Goal: Task Accomplishment & Management: Use online tool/utility

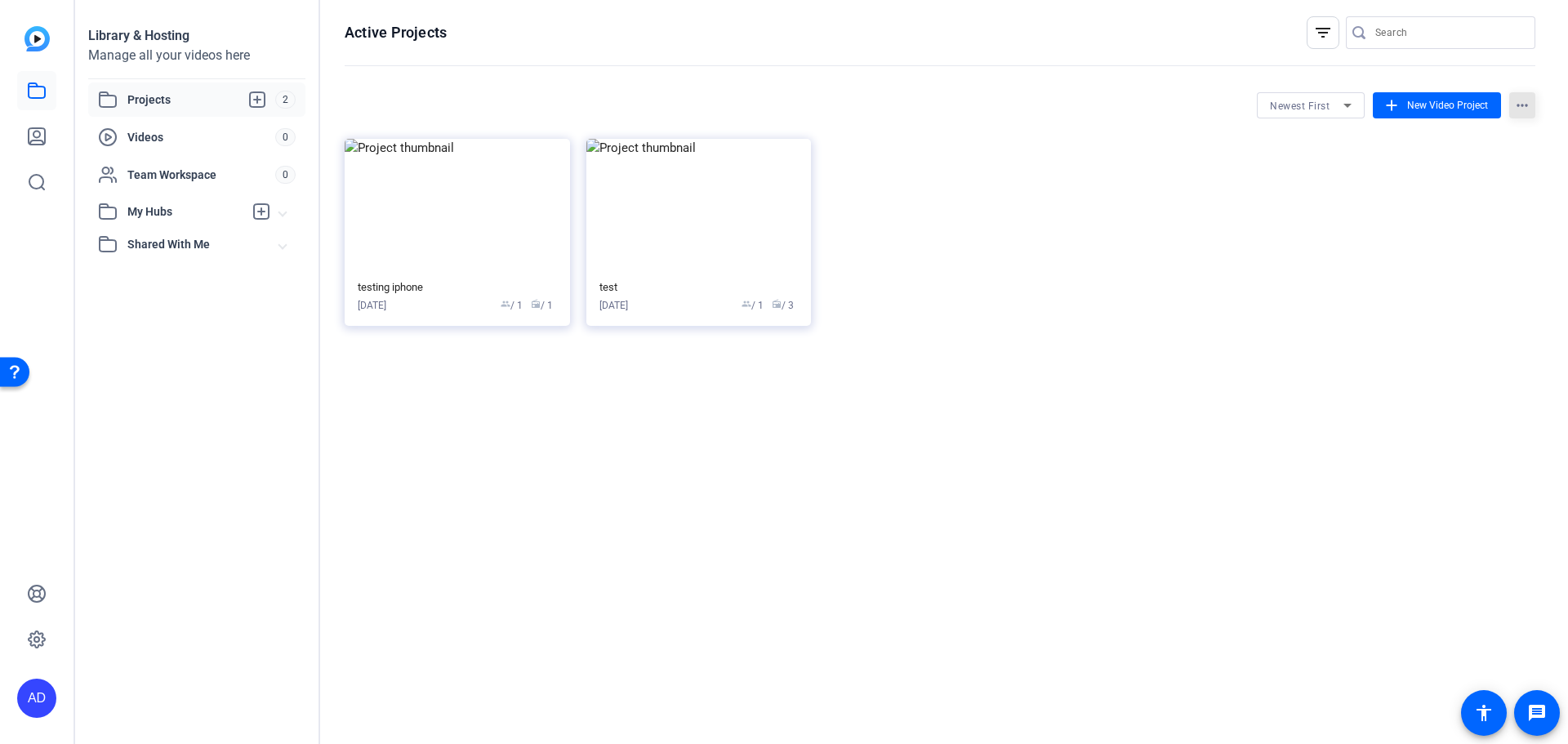
click at [1533, 98] on mat-icon "more_horiz" at bounding box center [1522, 105] width 26 height 26
drag, startPoint x: 1498, startPoint y: 273, endPoint x: 1387, endPoint y: 110, distance: 197.2
click at [1387, 110] on div at bounding box center [784, 372] width 1568 height 744
click at [1391, 109] on mat-icon "add" at bounding box center [1392, 106] width 18 height 18
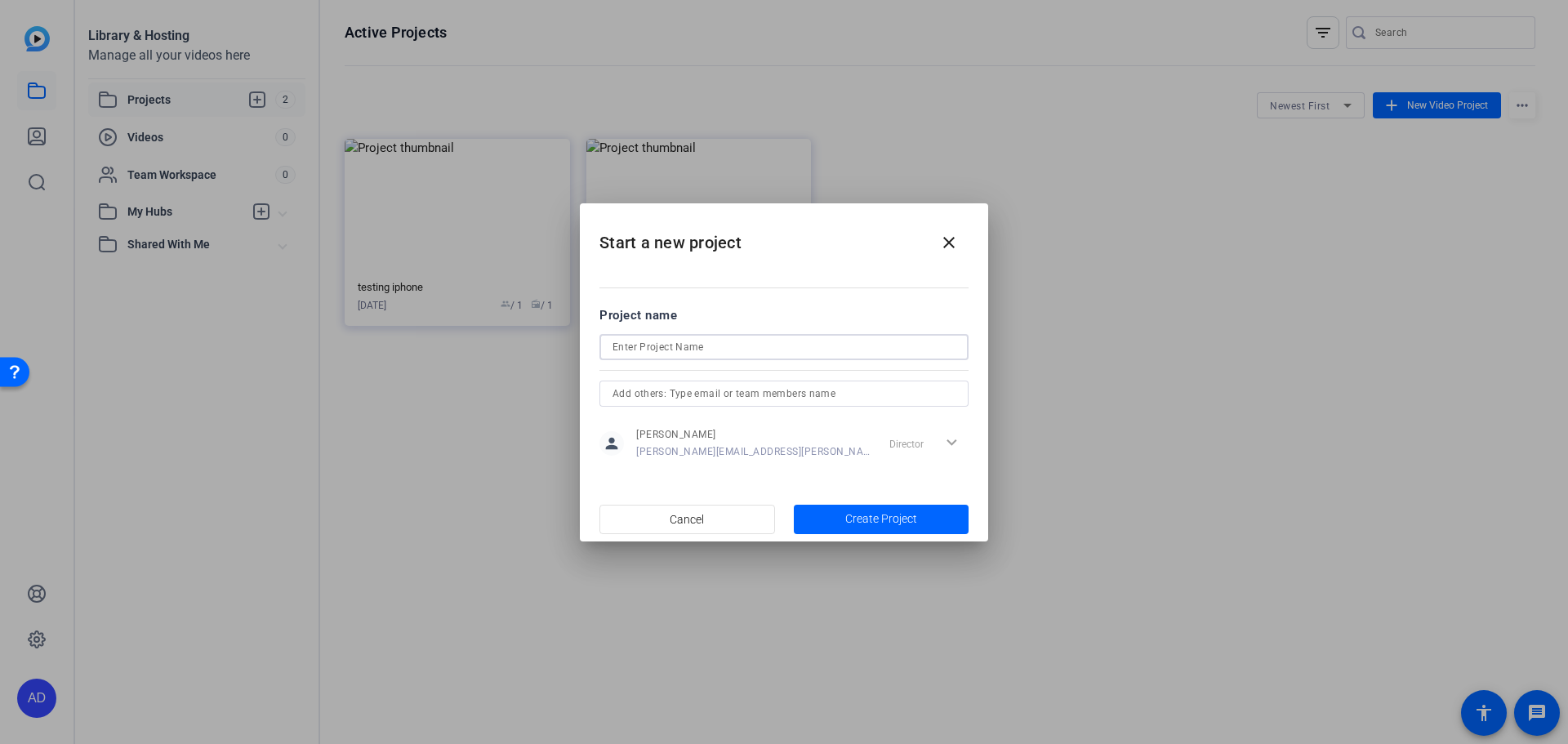
click at [747, 345] on input at bounding box center [784, 347] width 343 height 19
type input "test2"
click at [907, 519] on span "Create Project" at bounding box center [882, 519] width 72 height 17
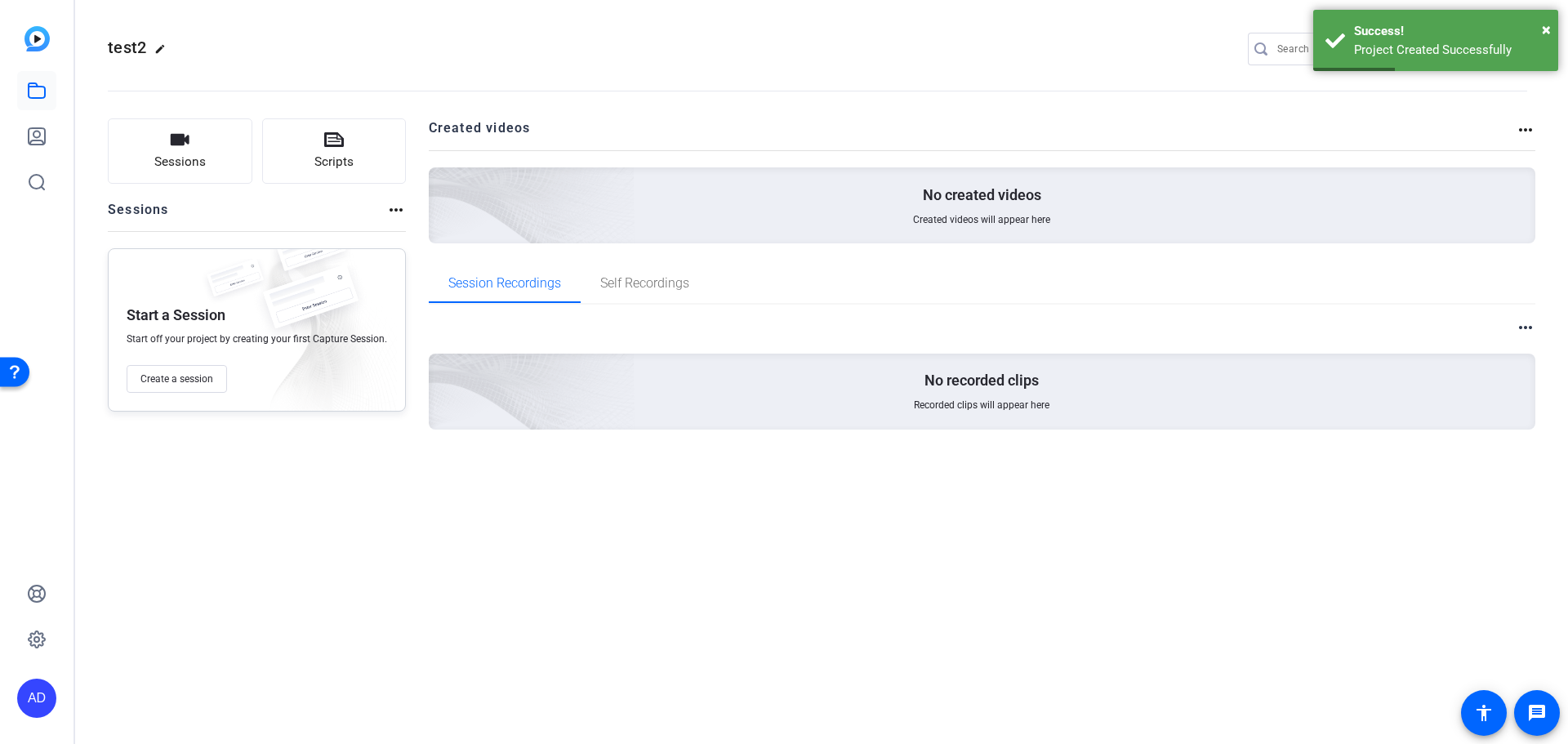
click at [907, 519] on div "test2 edit A settings Sessions Scripts Sessions more_horiz Start a Session Star…" at bounding box center [822, 372] width 1493 height 744
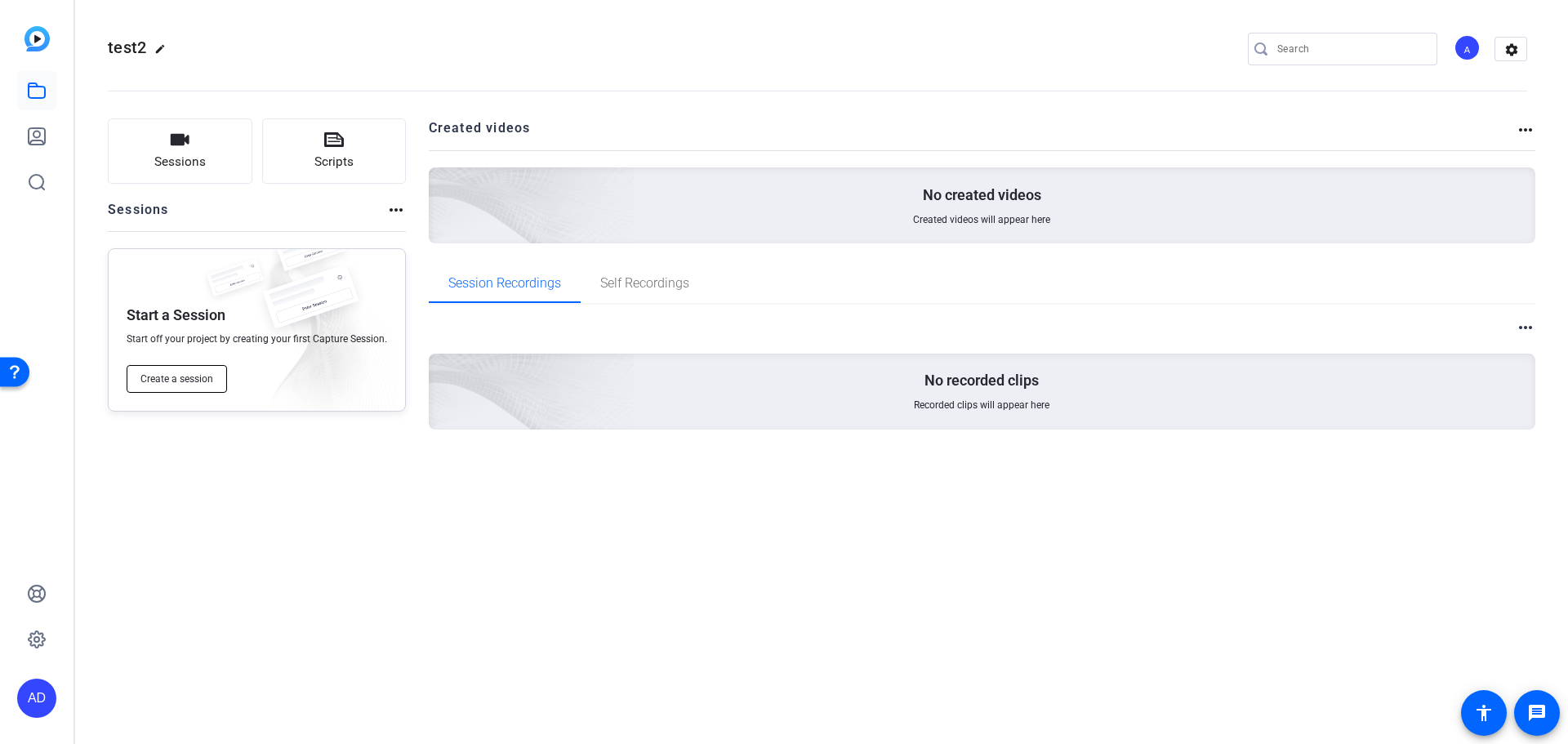
click at [178, 379] on span "Create a session" at bounding box center [177, 379] width 73 height 13
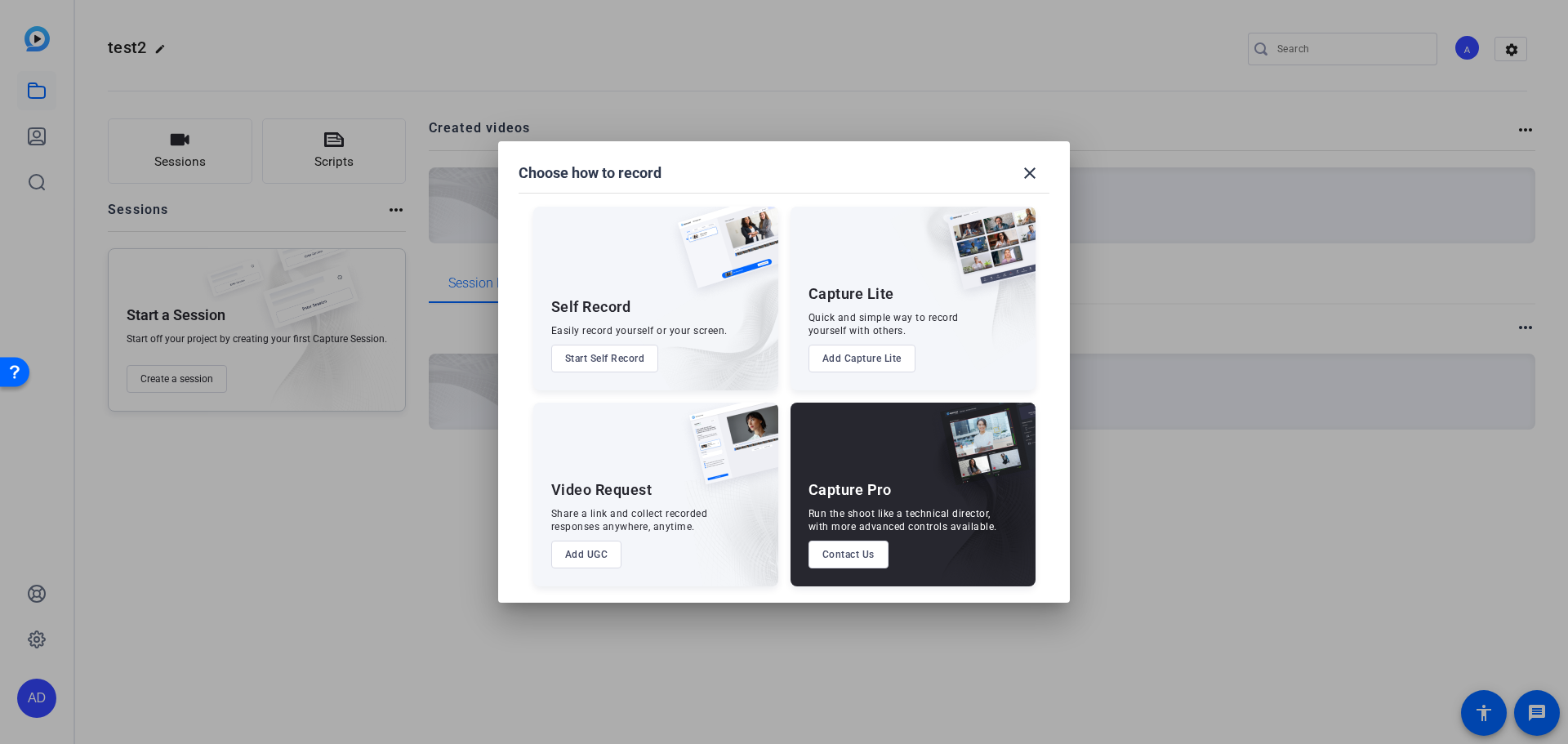
click at [580, 553] on button "Add UGC" at bounding box center [586, 555] width 71 height 28
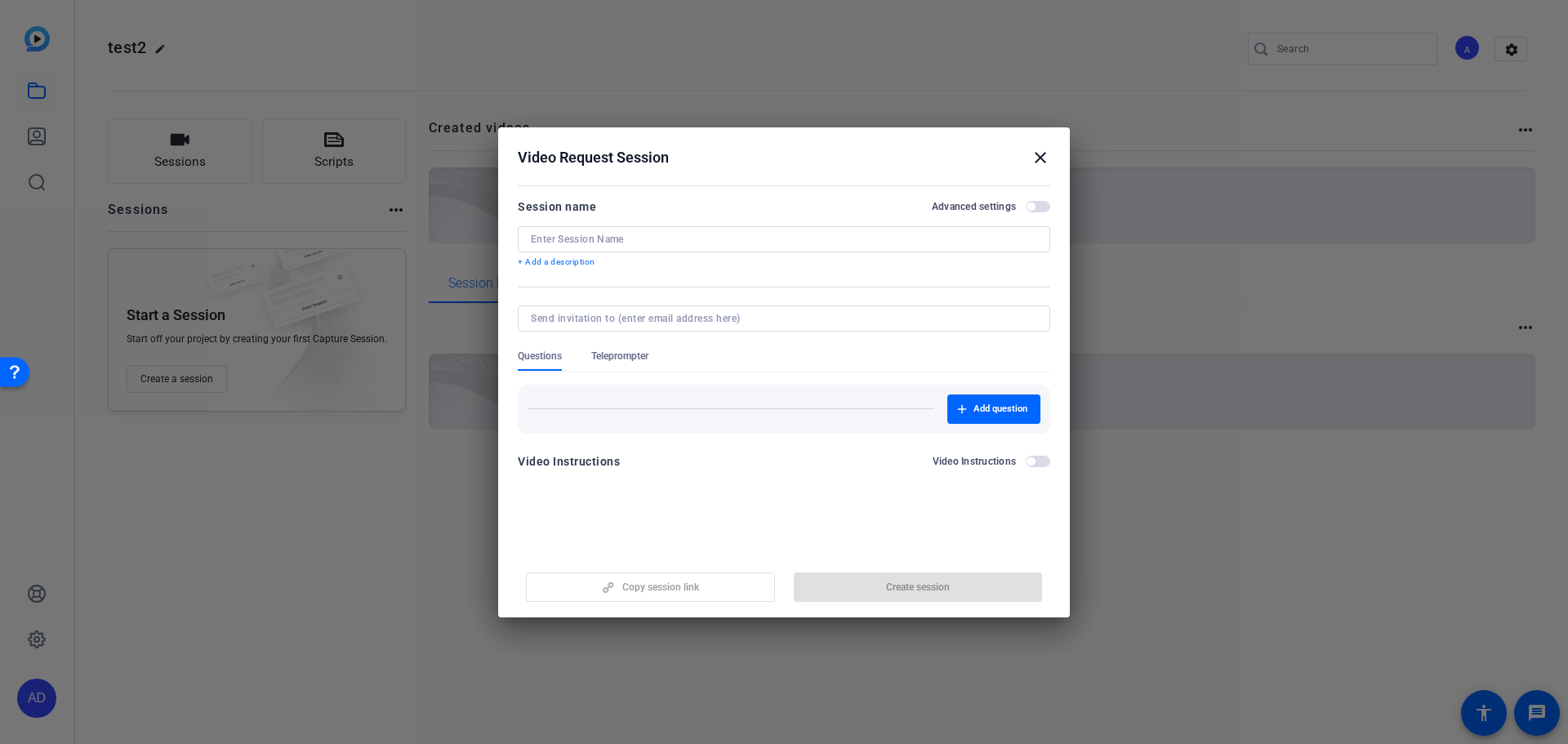
click at [1040, 460] on span "button" at bounding box center [1038, 461] width 25 height 11
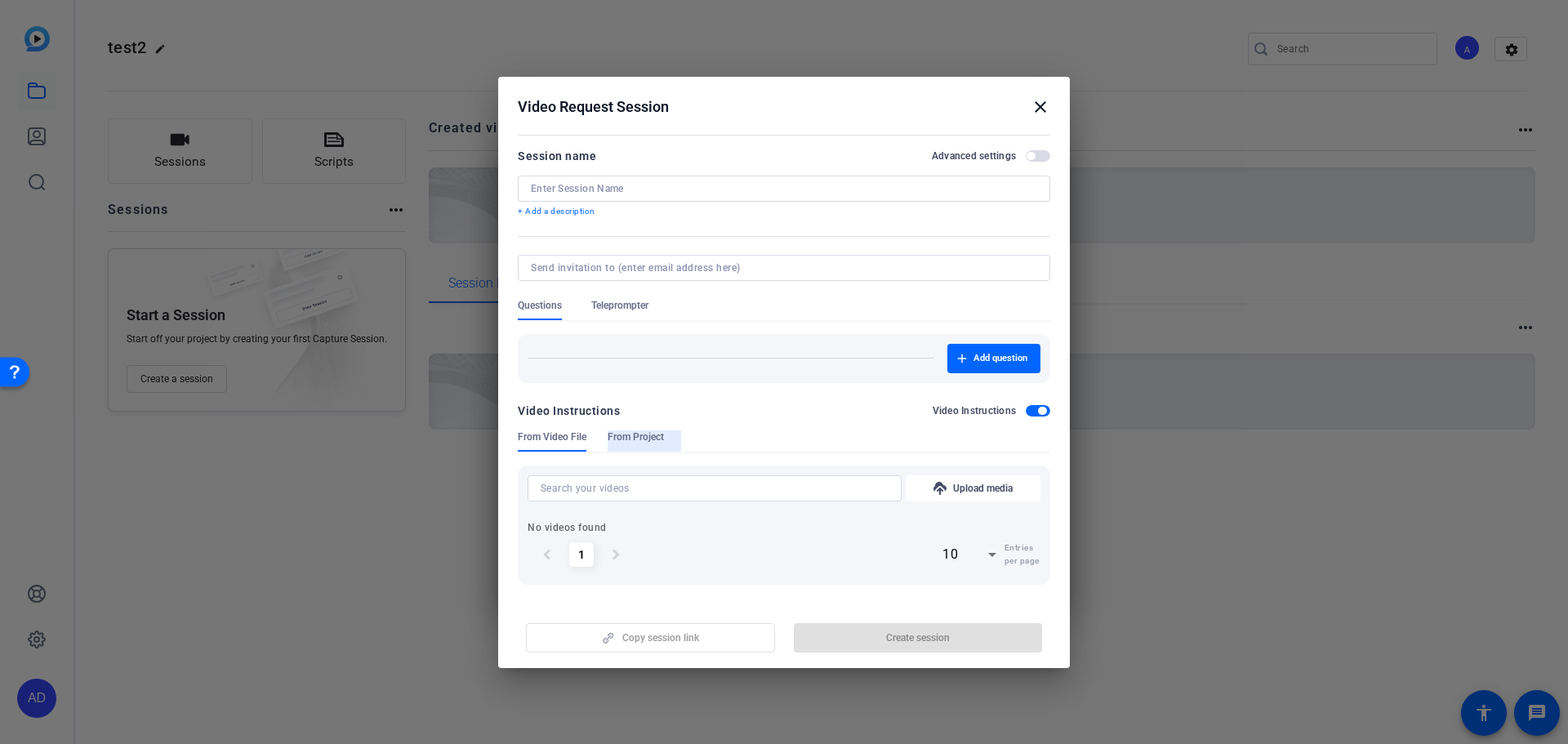
click at [635, 438] on span "From Project" at bounding box center [635, 437] width 56 height 13
click at [554, 430] on span "From Video File" at bounding box center [552, 437] width 69 height 13
click at [1037, 104] on mat-icon "close" at bounding box center [1040, 107] width 19 height 19
